Goal: Check status: Check status

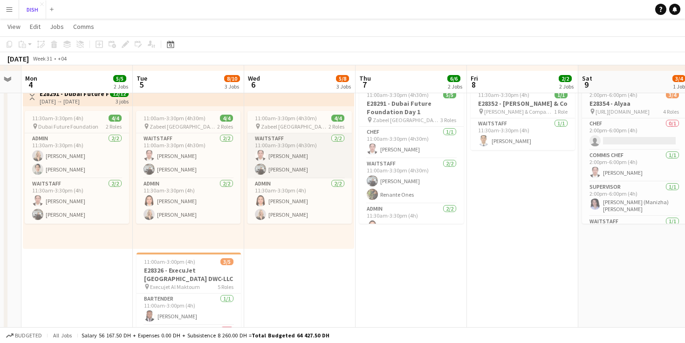
scroll to position [193, 0]
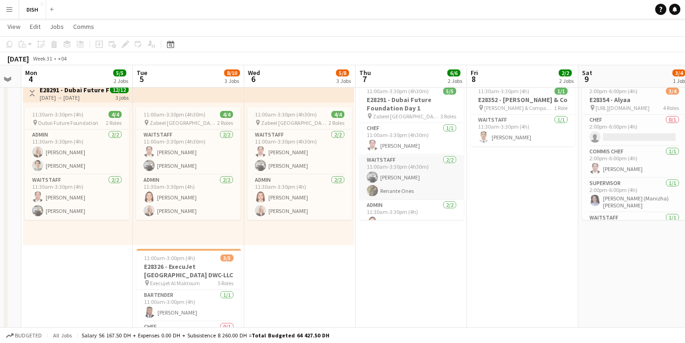
click at [414, 195] on app-card-role "Waitstaff [DATE] 11:00am-3:30pm (4h30m) [PERSON_NAME] [PERSON_NAME] Ones" at bounding box center [411, 177] width 104 height 45
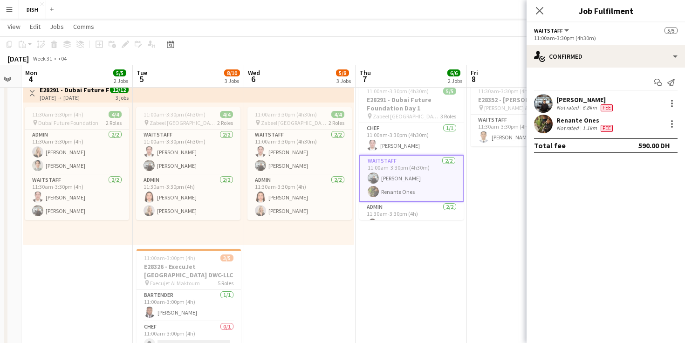
click at [575, 238] on mat-expansion-panel "check Confirmed Start chat Send notification [PERSON_NAME] Cajelo Not rated 6.8…" at bounding box center [606, 205] width 158 height 275
click at [541, 10] on icon "Close pop-in" at bounding box center [539, 10] width 9 height 9
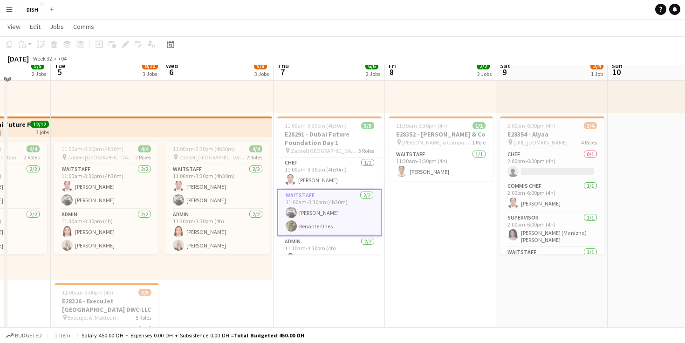
scroll to position [161, 0]
